Goal: Information Seeking & Learning: Learn about a topic

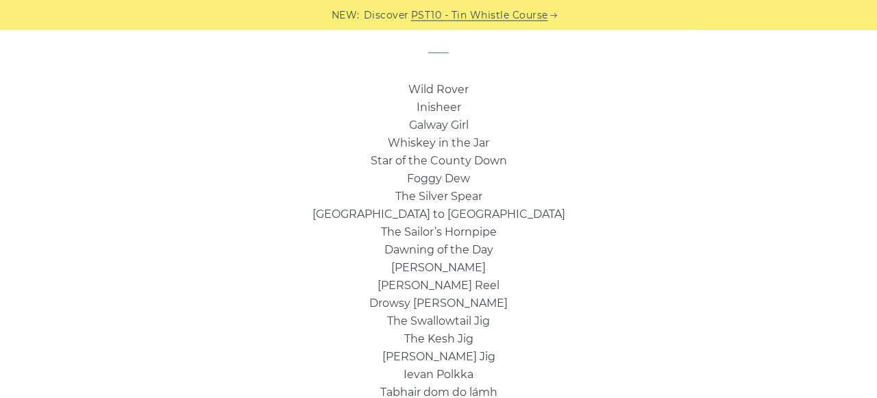
scroll to position [926, 0]
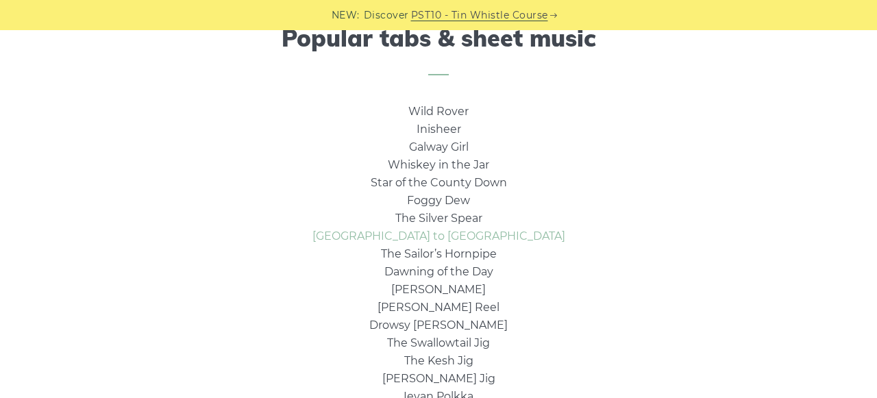
click at [480, 238] on link "[GEOGRAPHIC_DATA] to [GEOGRAPHIC_DATA]" at bounding box center [438, 236] width 253 height 13
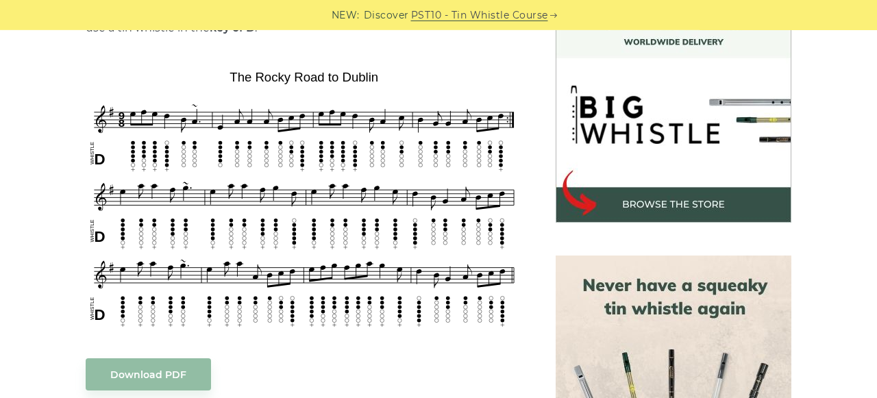
scroll to position [427, 0]
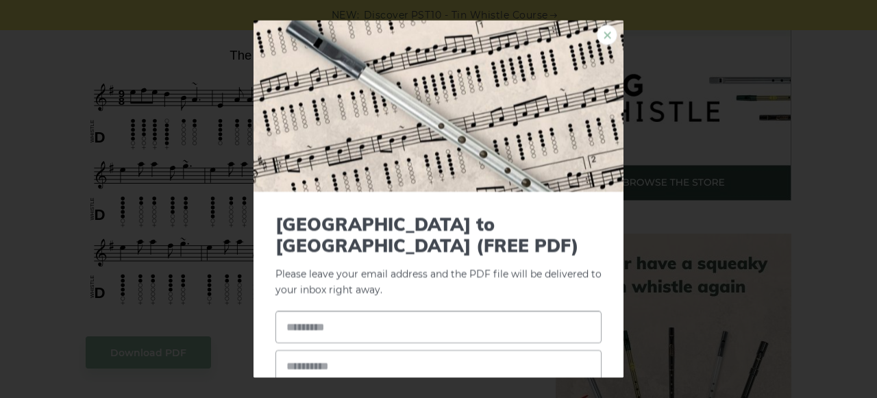
click at [609, 36] on link "×" at bounding box center [607, 34] width 21 height 21
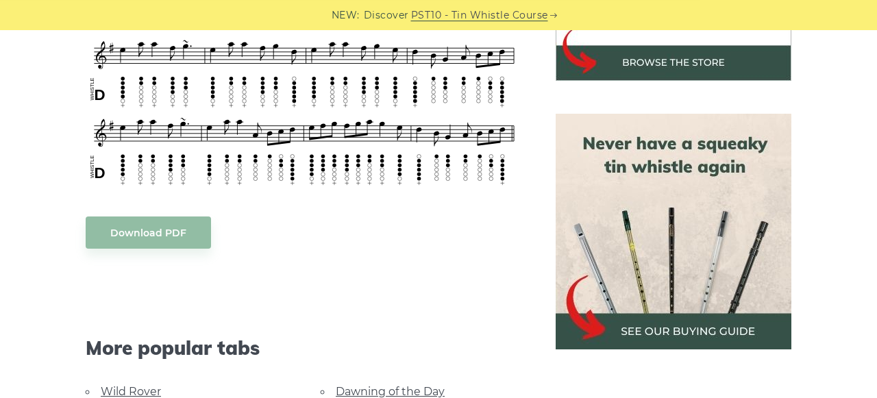
scroll to position [570, 0]
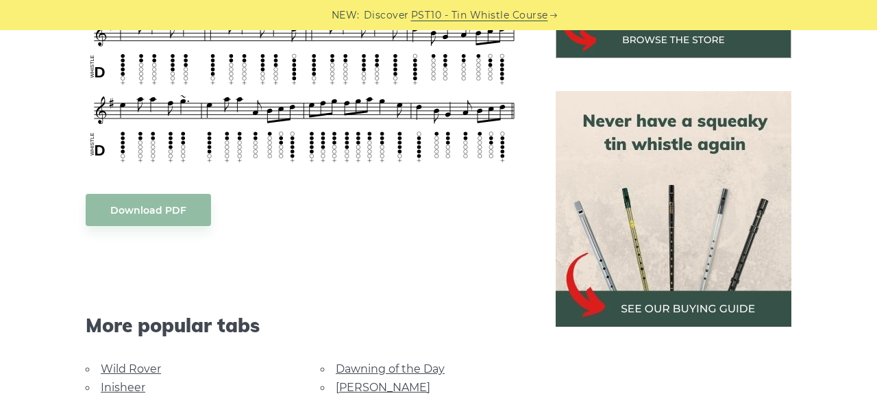
click at [691, 310] on img at bounding box center [674, 209] width 236 height 236
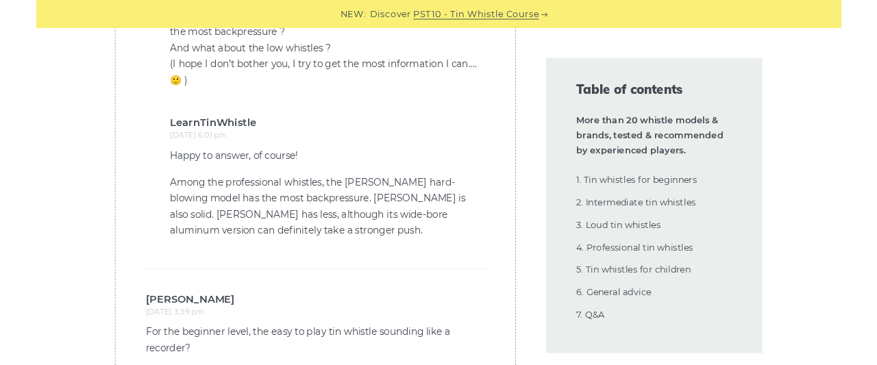
scroll to position [34128, 0]
